Goal: Information Seeking & Learning: Understand process/instructions

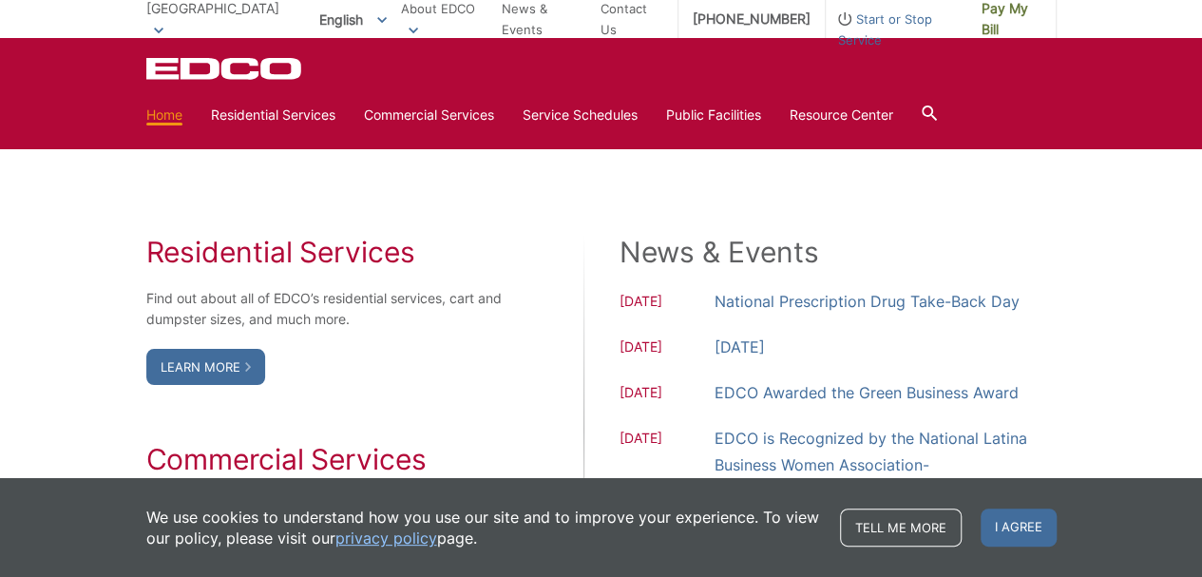
scroll to position [1577, 0]
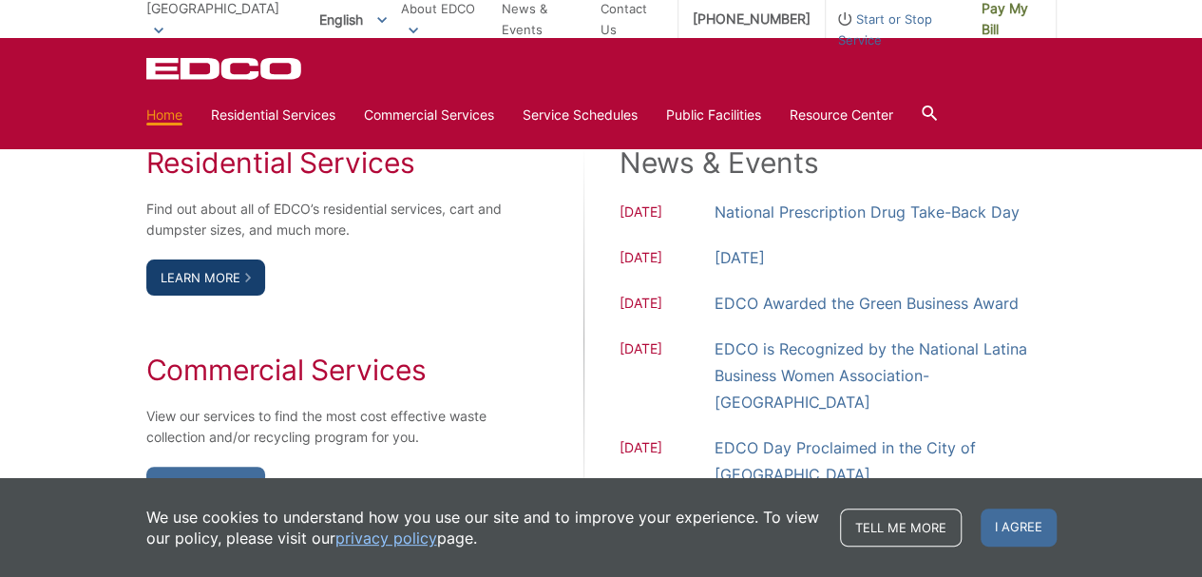
click at [228, 269] on link "Learn More" at bounding box center [205, 277] width 119 height 36
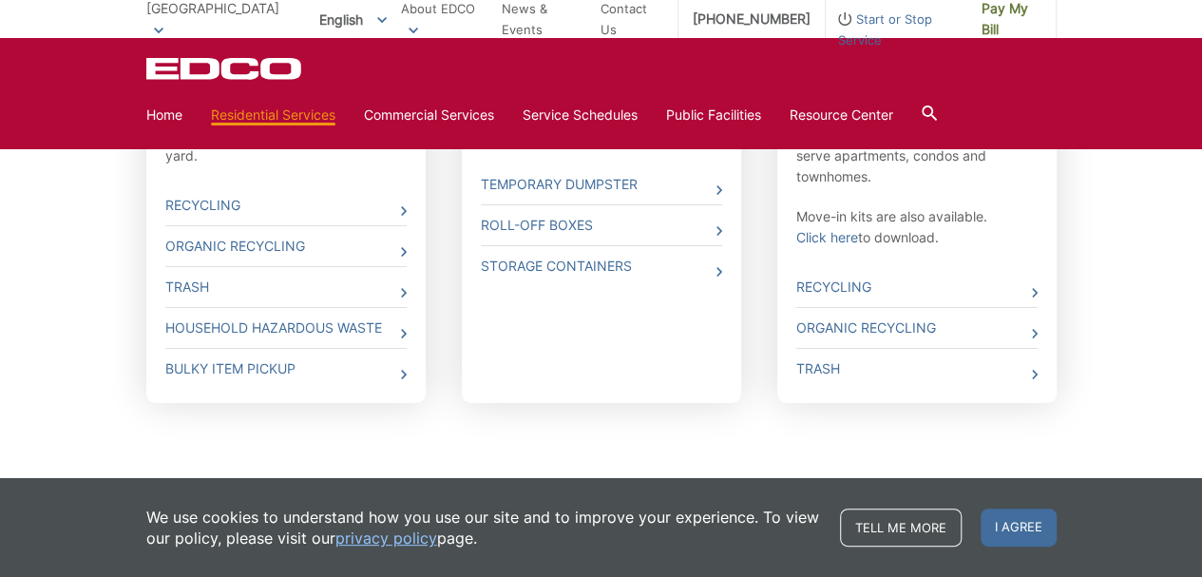
scroll to position [779, 0]
click at [191, 370] on link "Bulky Item Pickup" at bounding box center [285, 371] width 241 height 40
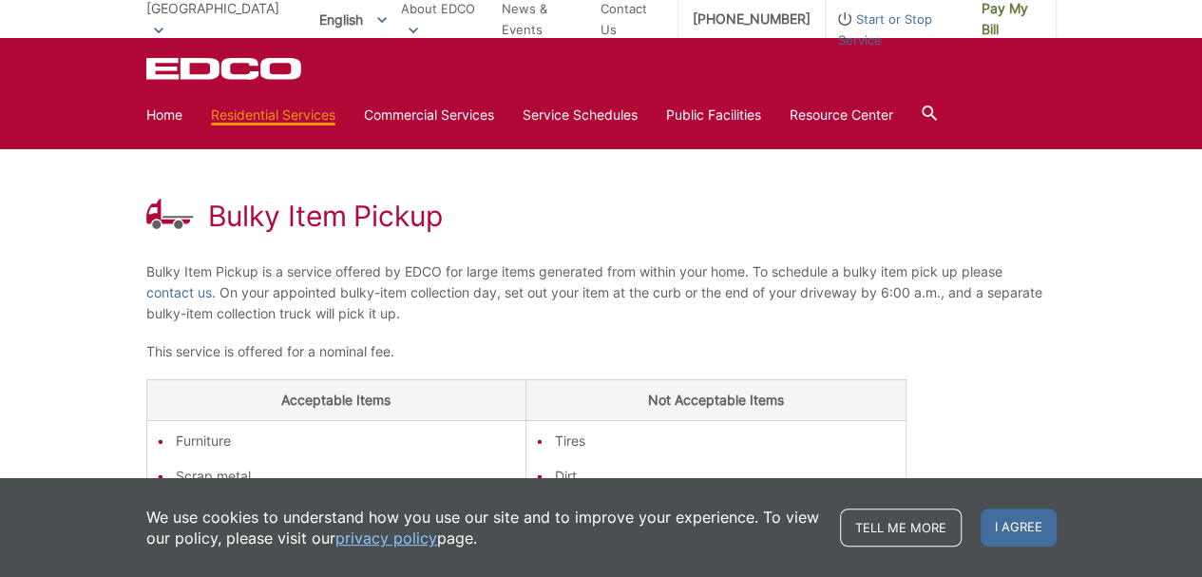
scroll to position [175, 0]
